Goal: Find specific page/section: Find specific page/section

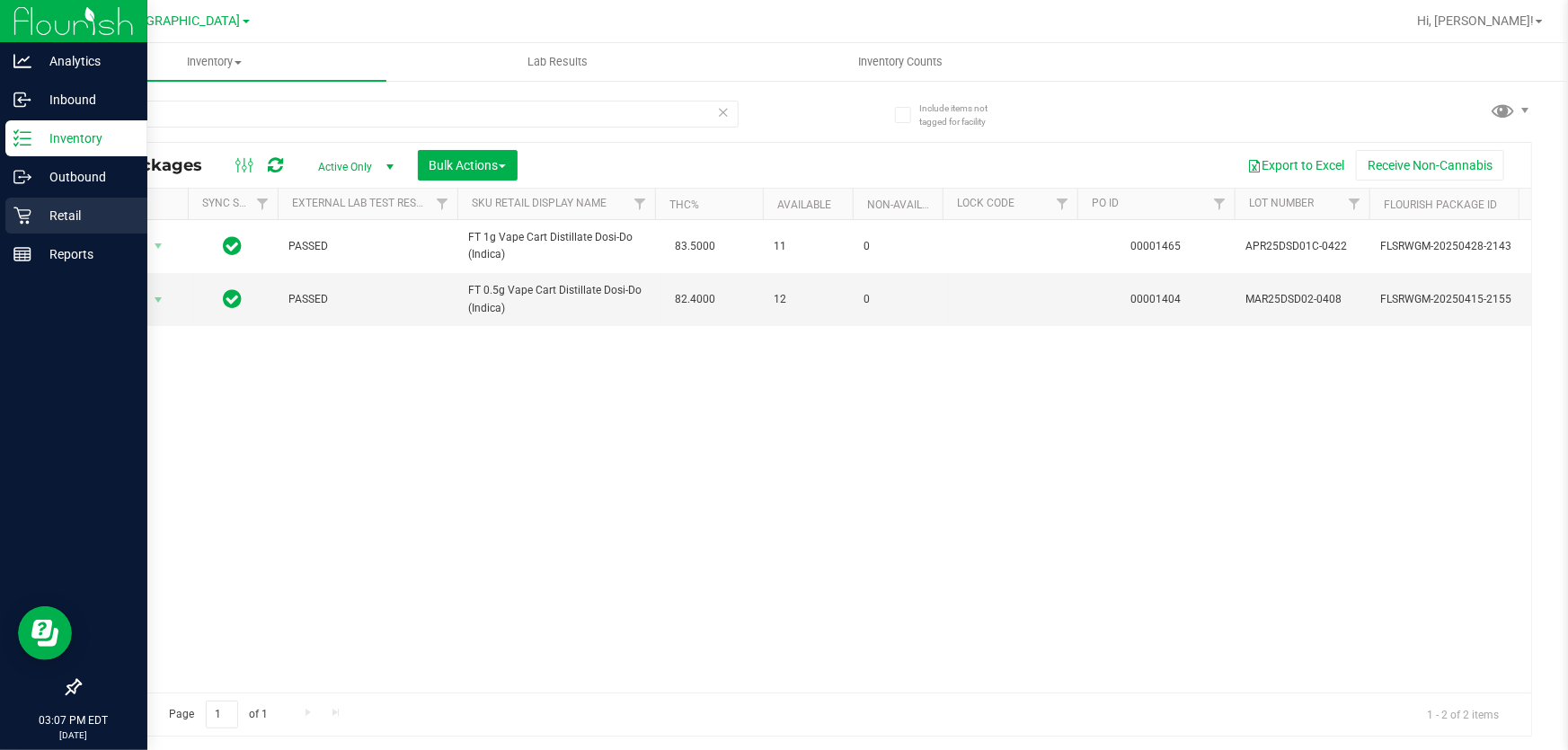
click at [23, 222] on icon at bounding box center [23, 215] width 18 height 18
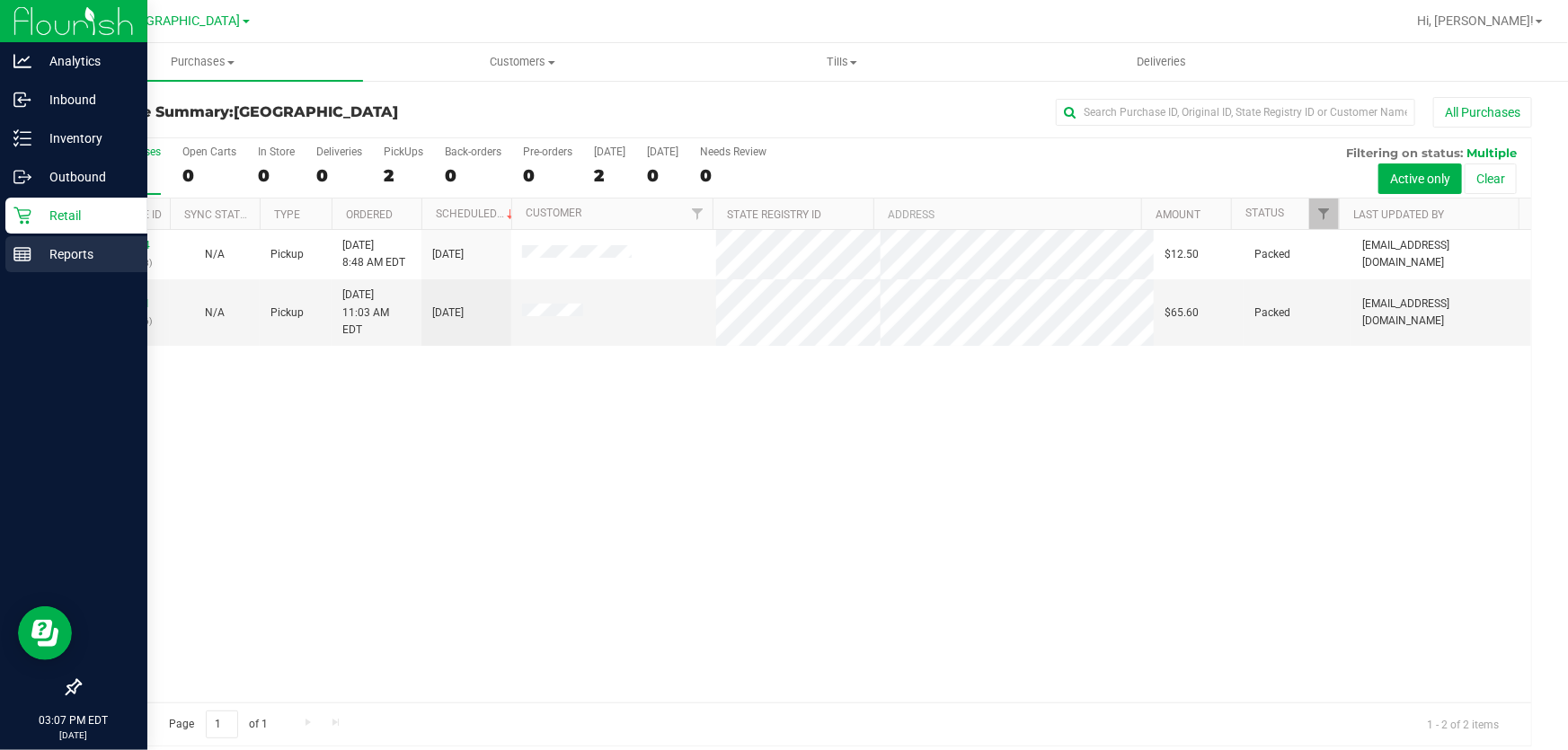
click at [35, 251] on p "Reports" at bounding box center [86, 254] width 108 height 22
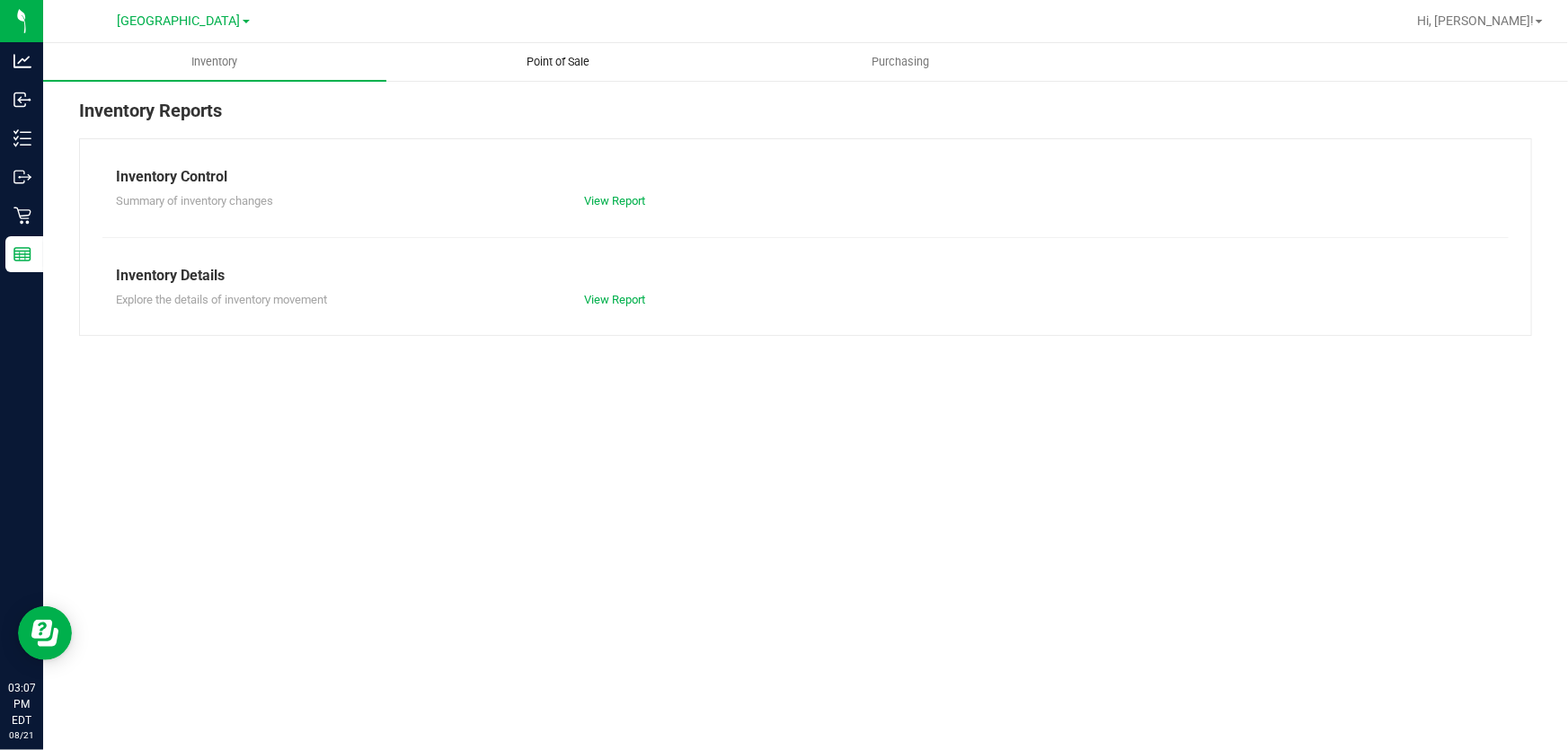
click at [450, 48] on uib-tab-heading "Point of Sale" at bounding box center [557, 62] width 341 height 36
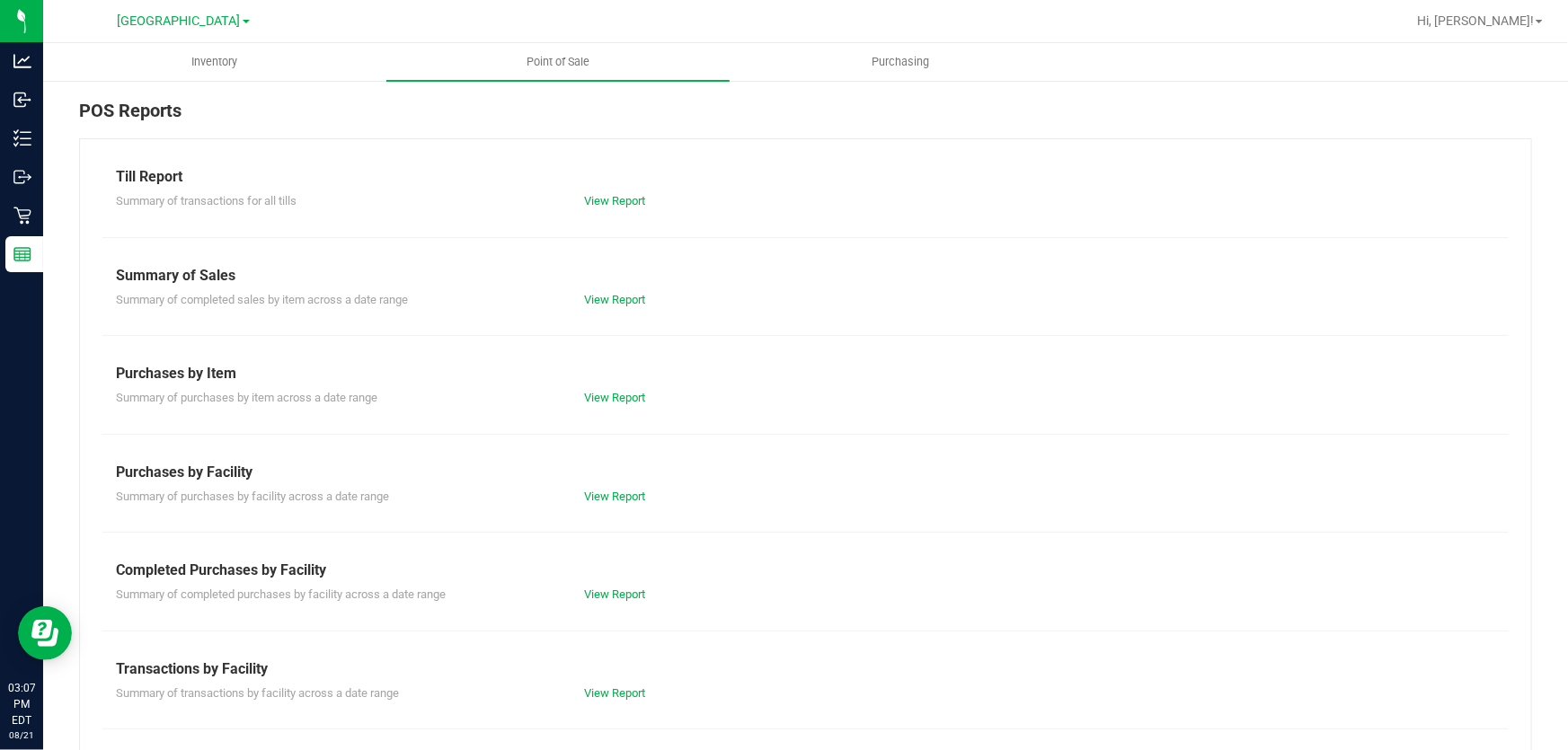
click at [597, 570] on div "Completed Purchases by Facility" at bounding box center [806, 571] width 1380 height 22
click at [593, 604] on div "Till Report Summary of transactions for all tills View Report Summary of Sales …" at bounding box center [805, 532] width 1453 height 788
click at [594, 593] on link "View Report" at bounding box center [616, 594] width 61 height 14
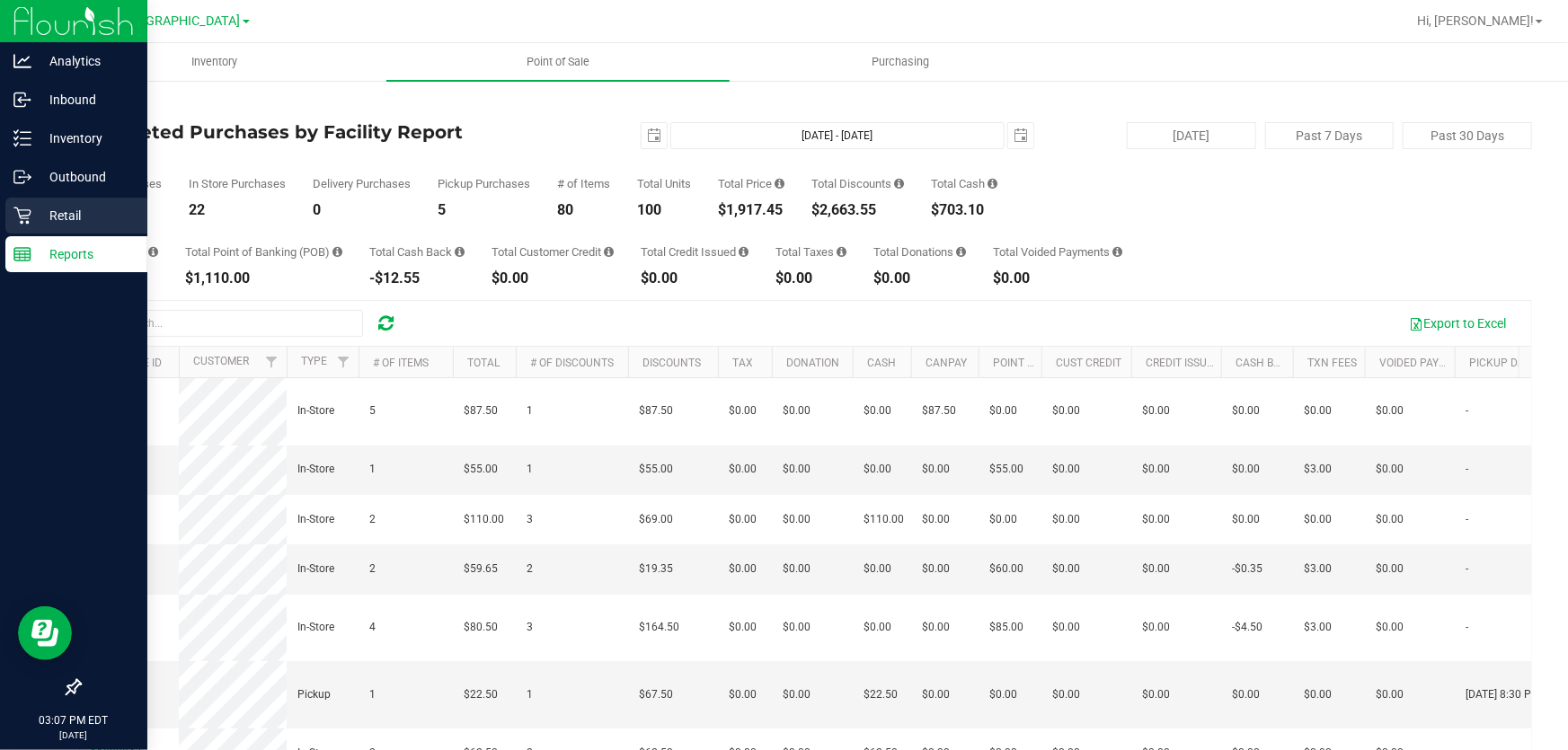
click at [17, 228] on div "Retail" at bounding box center [77, 216] width 142 height 36
